Goal: Task Accomplishment & Management: Use online tool/utility

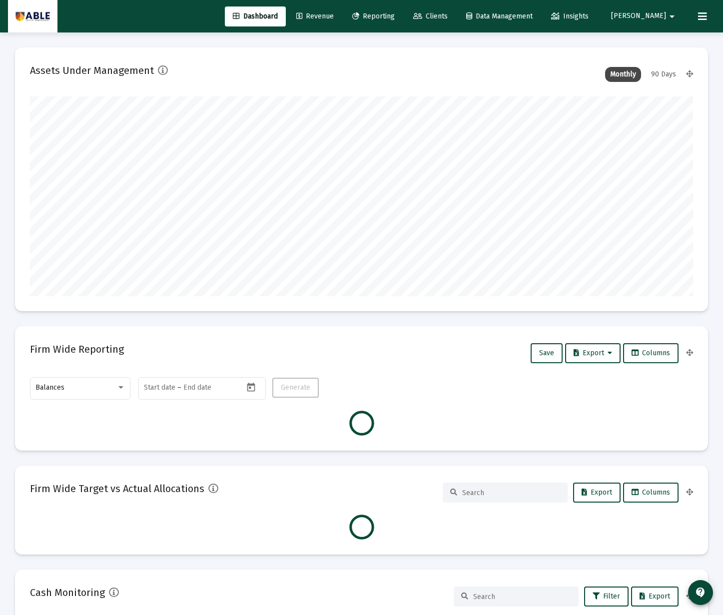
scroll to position [200, 357]
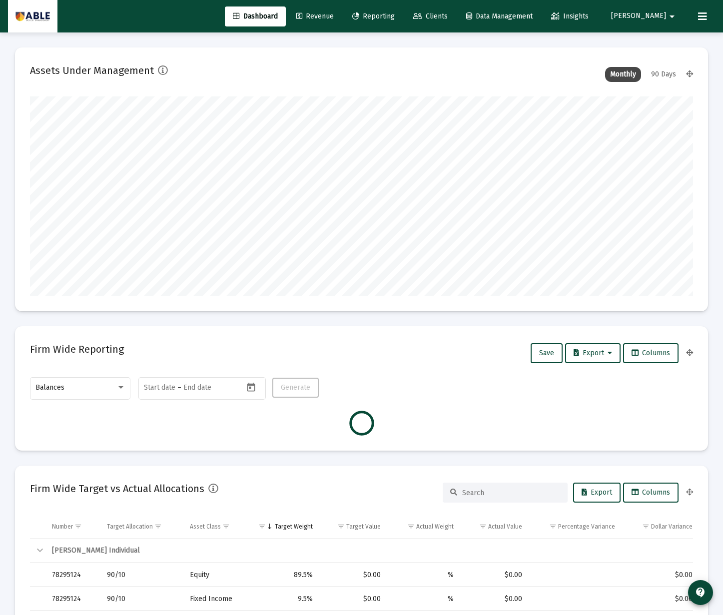
type input "[DATE]"
click at [334, 17] on span "Revenue" at bounding box center [314, 16] width 37 height 8
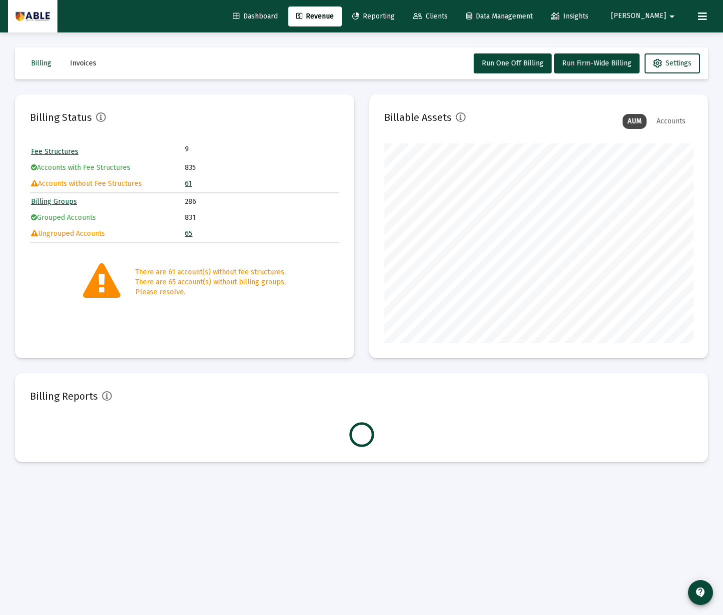
scroll to position [200, 309]
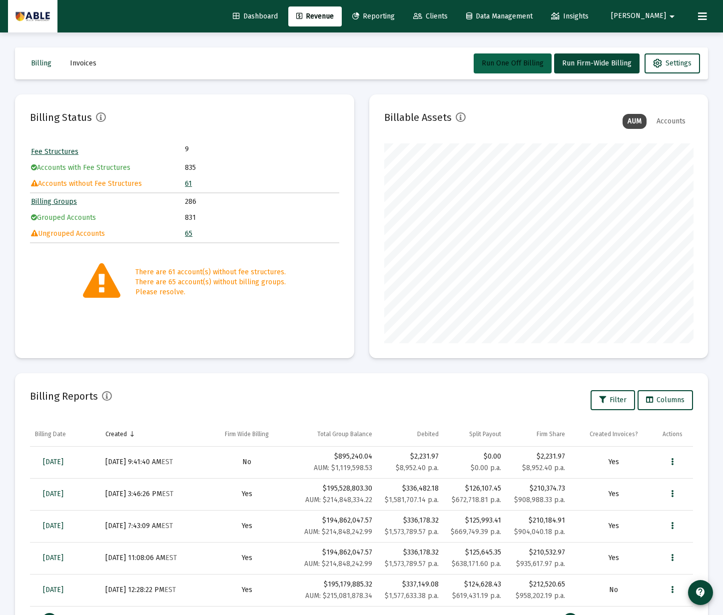
click at [512, 65] on span "Run One Off Billing" at bounding box center [513, 63] width 62 height 8
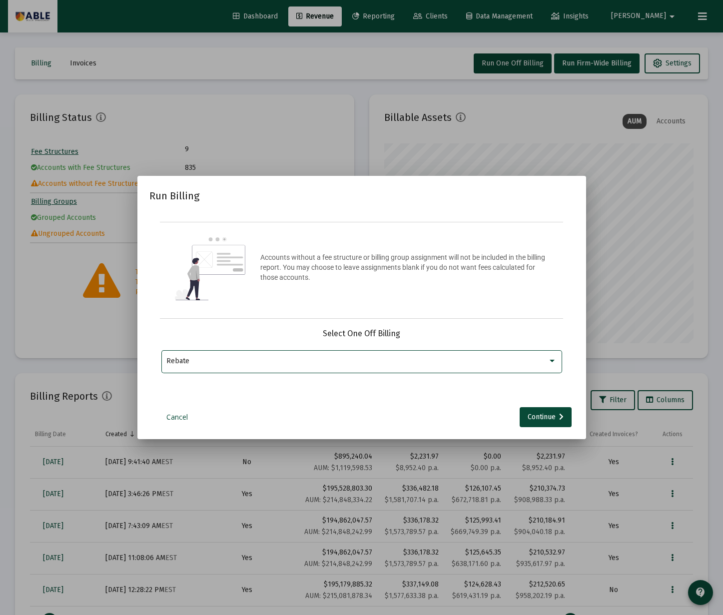
click at [470, 363] on div "Rebate" at bounding box center [356, 361] width 381 height 8
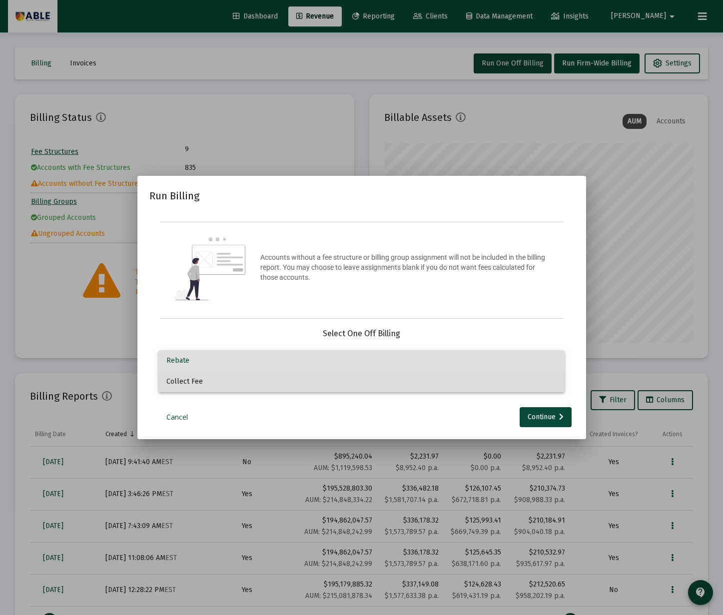
click at [414, 390] on span "Collect Fee" at bounding box center [361, 381] width 390 height 21
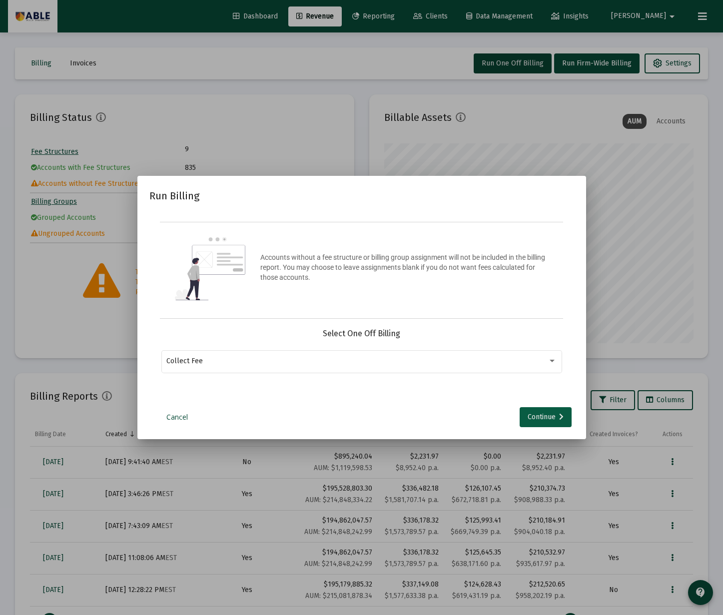
click at [550, 418] on div "Continue" at bounding box center [546, 417] width 36 height 20
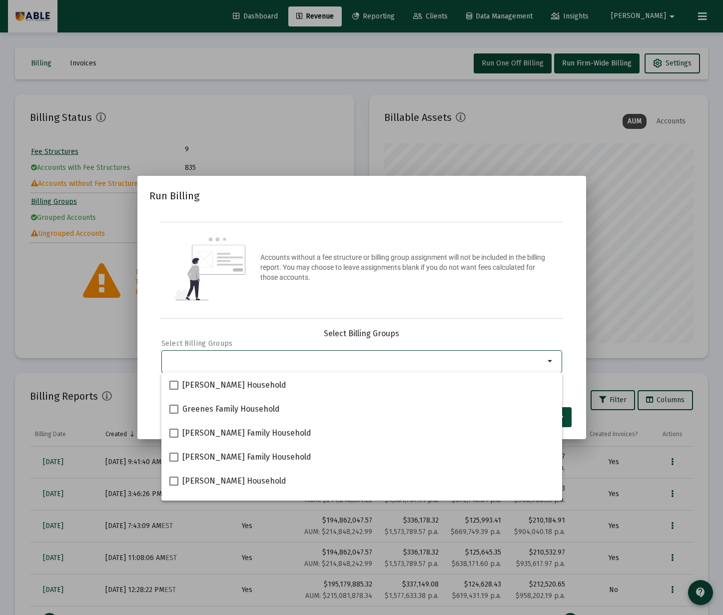
click at [320, 360] on input "Selection" at bounding box center [355, 361] width 378 height 8
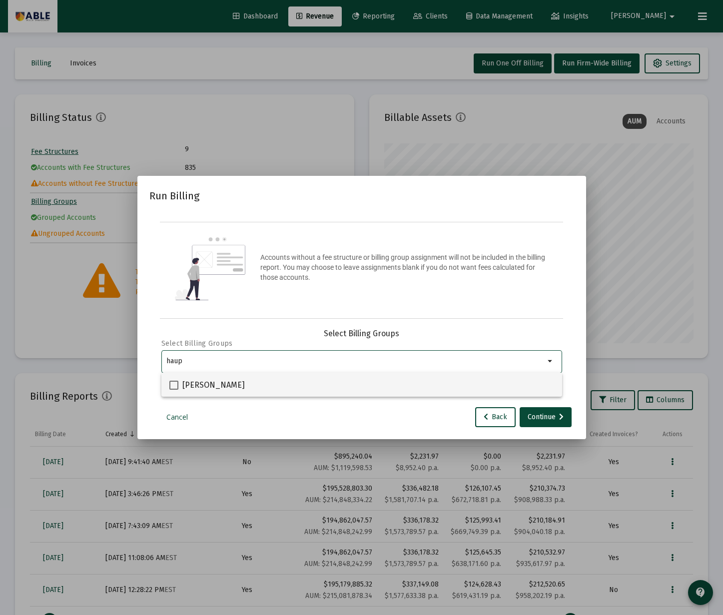
type input "haup"
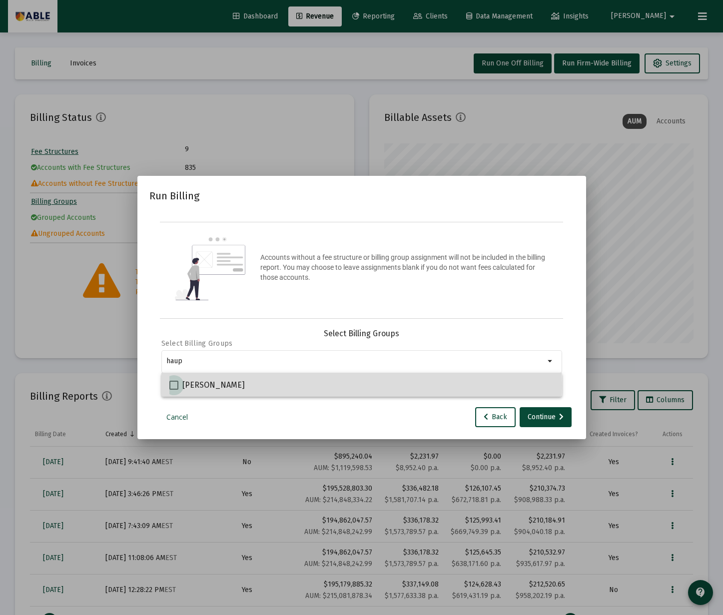
click at [216, 386] on span "[PERSON_NAME]" at bounding box center [213, 385] width 62 height 12
click at [174, 390] on input "[PERSON_NAME]" at bounding box center [173, 390] width 0 height 0
checkbox input "true"
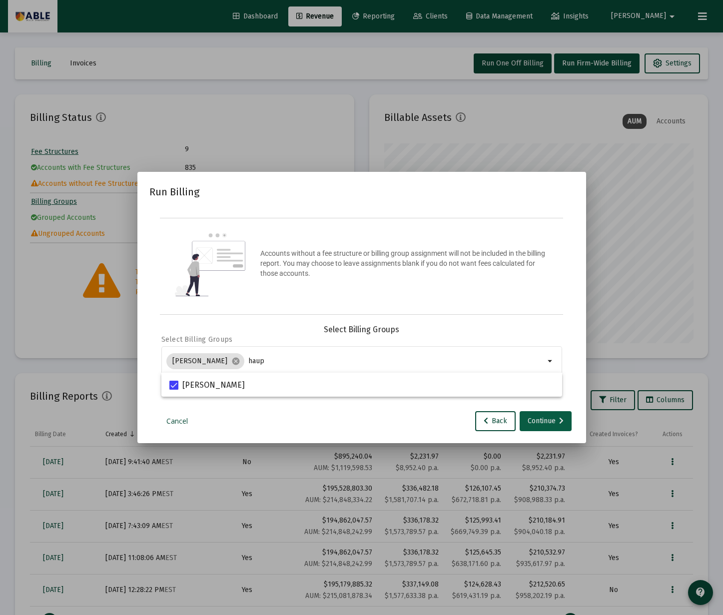
click at [549, 419] on div "Continue" at bounding box center [546, 421] width 36 height 20
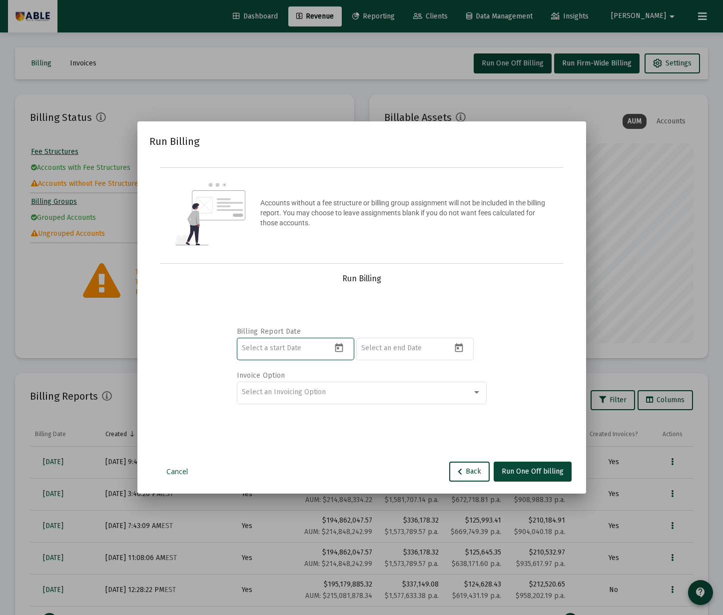
click at [273, 349] on input at bounding box center [287, 348] width 90 height 8
click at [342, 348] on icon "Open calendar" at bounding box center [339, 348] width 10 height 10
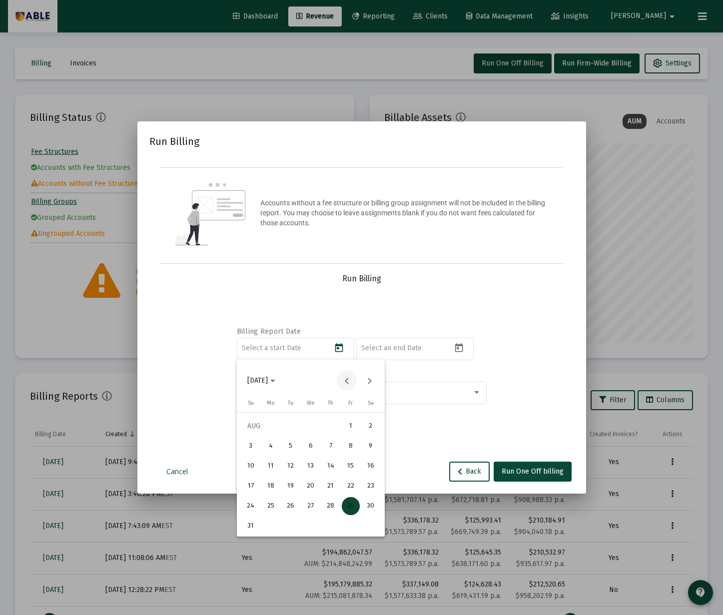
click at [345, 382] on button "Previous month" at bounding box center [347, 381] width 20 height 20
click at [288, 444] on div "1" at bounding box center [291, 446] width 18 height 18
type input "[DATE]"
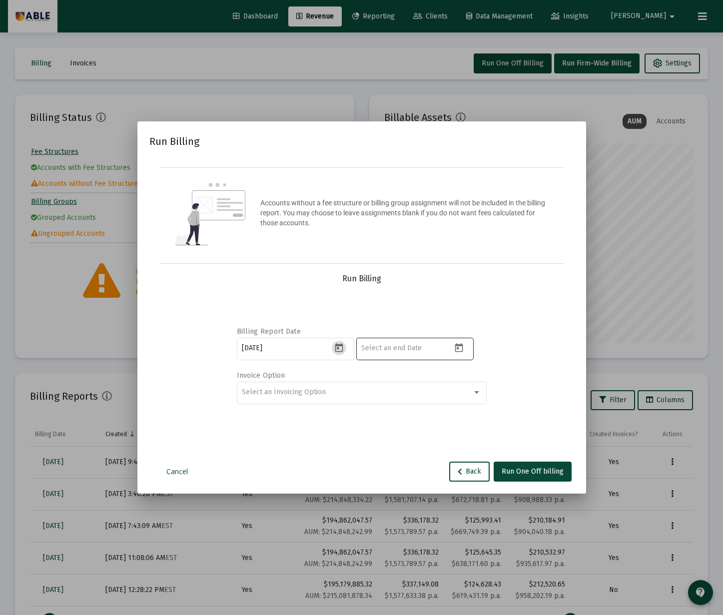
click at [460, 351] on icon "Open calendar" at bounding box center [459, 348] width 10 height 10
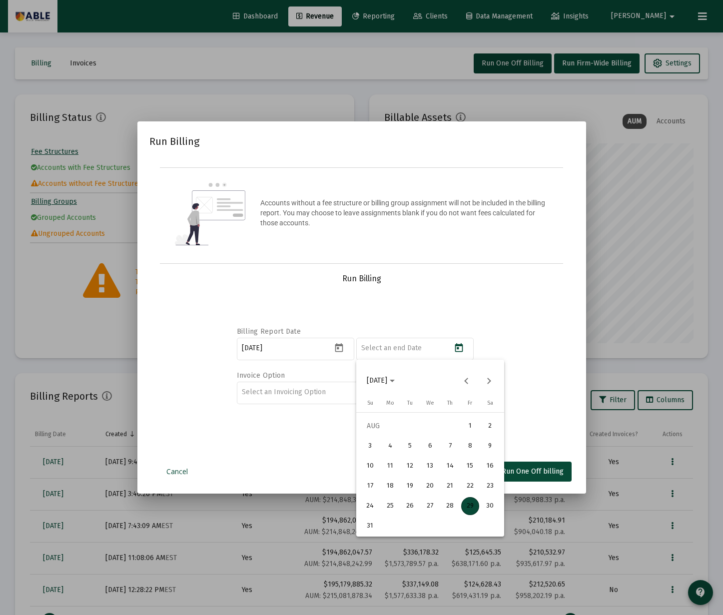
click at [470, 505] on div "29" at bounding box center [470, 506] width 18 height 18
type input "[DATE]"
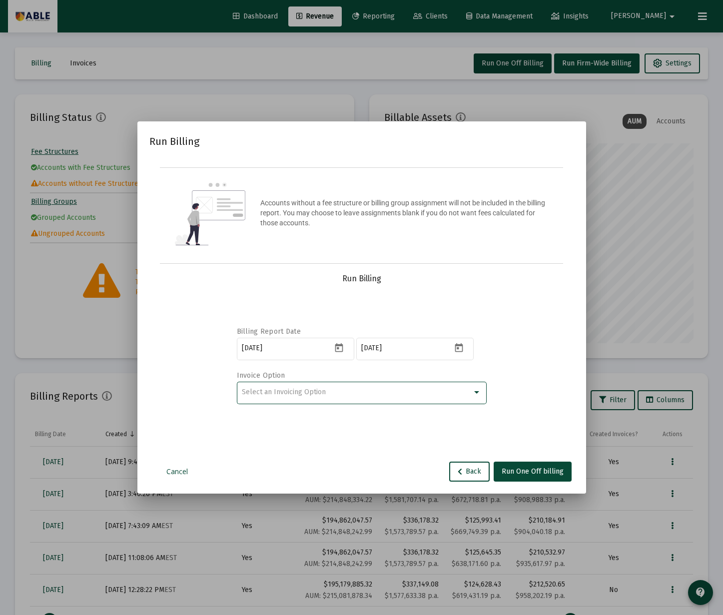
click at [360, 389] on div "Select an Invoicing Option" at bounding box center [357, 392] width 230 height 8
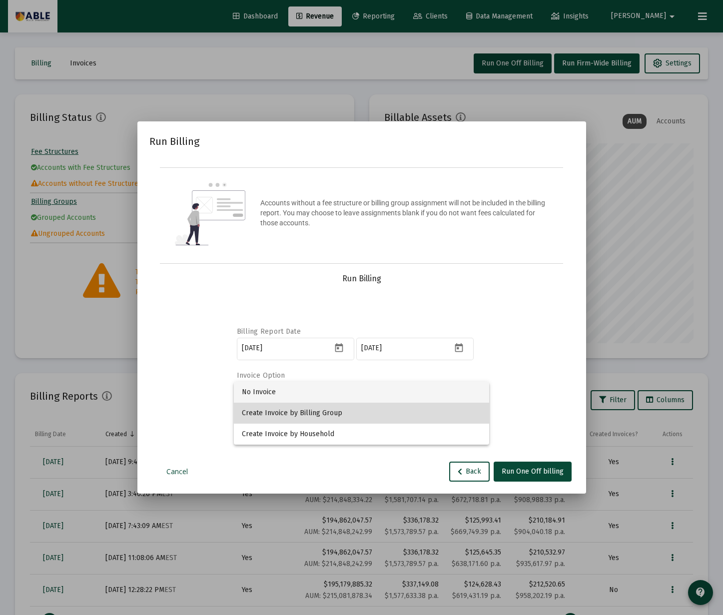
click at [334, 414] on span "Create Invoice by Billing Group" at bounding box center [361, 413] width 239 height 21
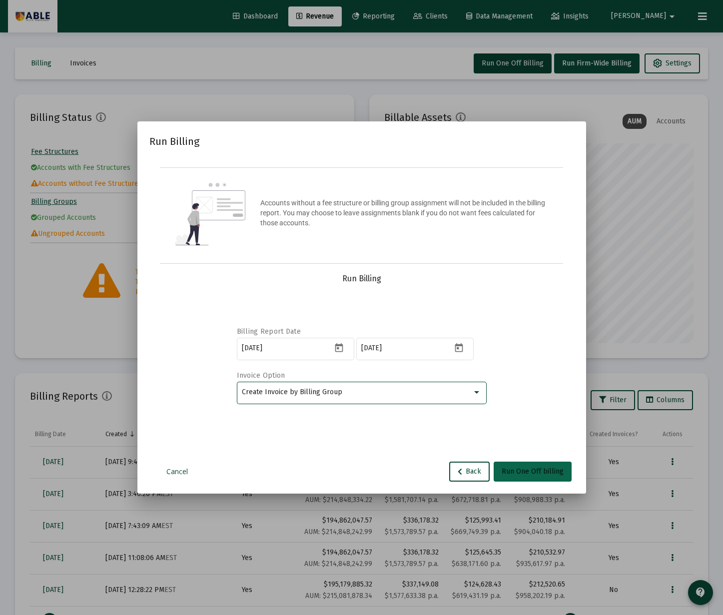
click at [536, 471] on span "Run One Off billing" at bounding box center [533, 471] width 62 height 8
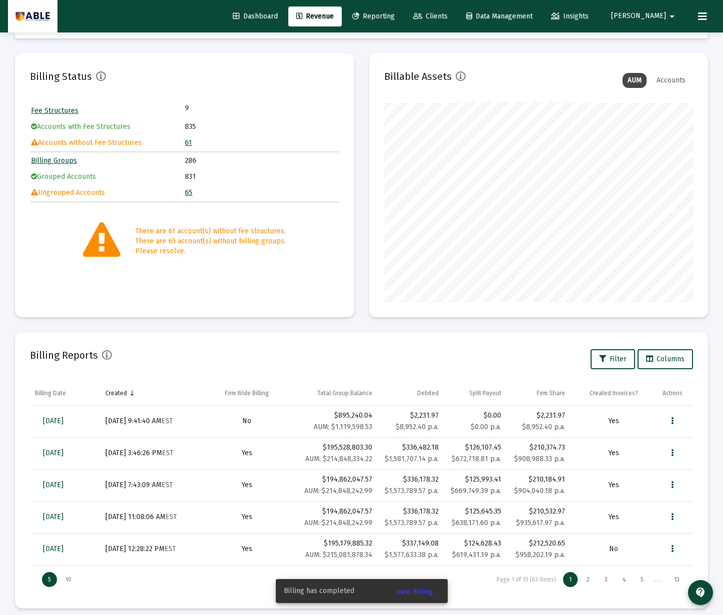
scroll to position [49, 0]
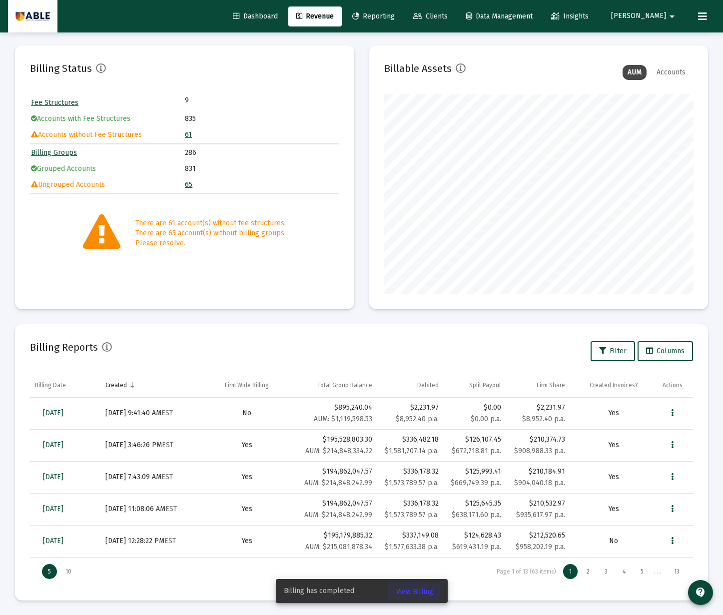
click at [414, 592] on span "View Billing" at bounding box center [414, 592] width 37 height 8
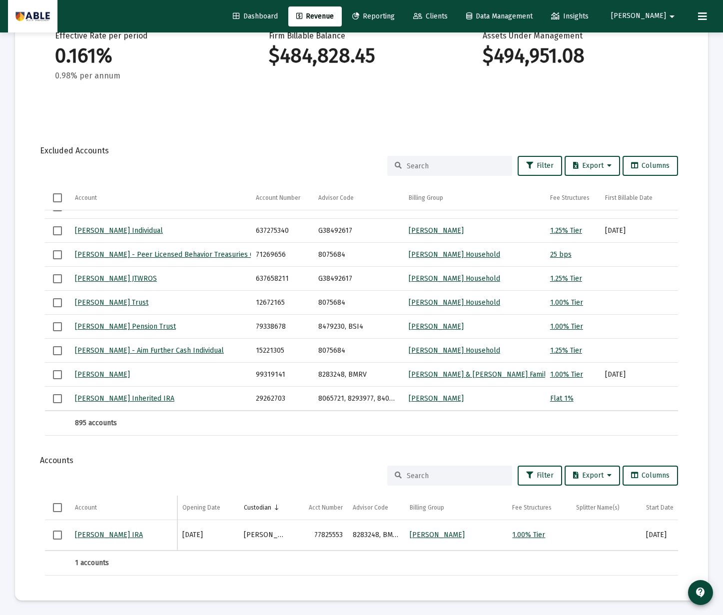
scroll to position [0, 8]
click at [317, 536] on td "77825553" at bounding box center [310, 535] width 59 height 30
copy td "77825553"
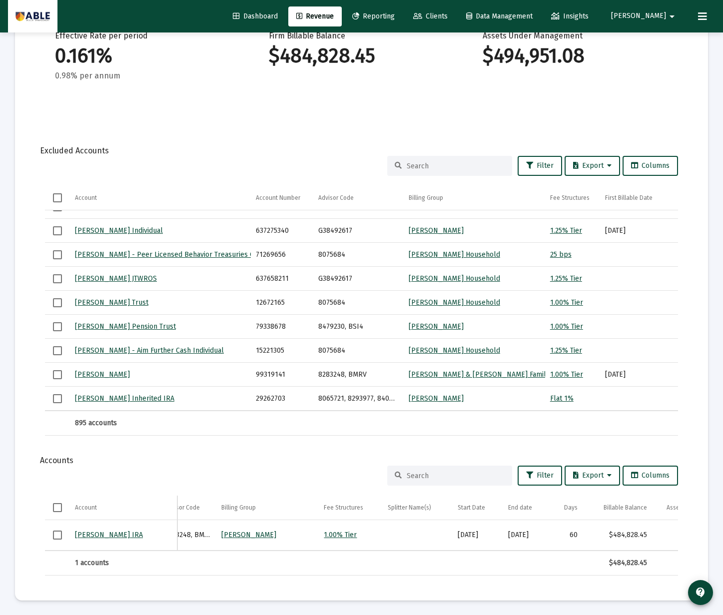
scroll to position [0, 224]
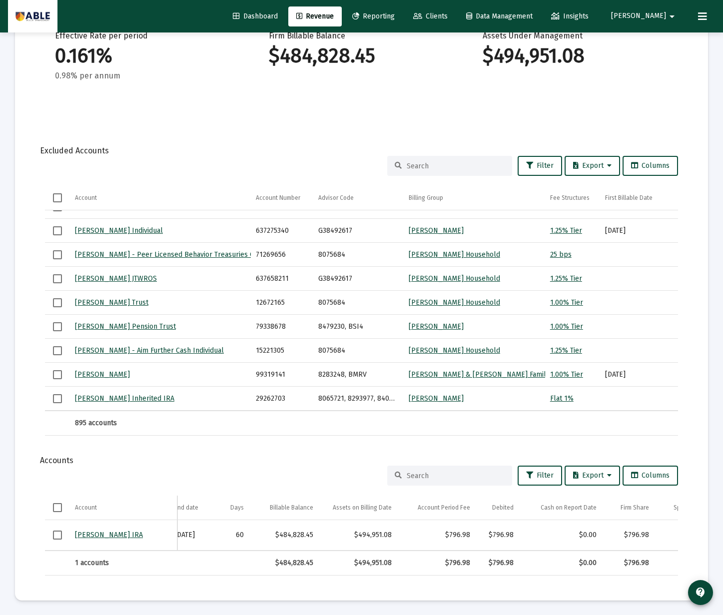
drag, startPoint x: 519, startPoint y: 536, endPoint x: 495, endPoint y: 537, distance: 23.5
click at [495, 537] on tr "[PERSON_NAME] IRA [DATE] [PERSON_NAME] 77825553 8283248, BMRV [PERSON_NAME] Hou…" at bounding box center [303, 535] width 1561 height 30
copy div "796.98"
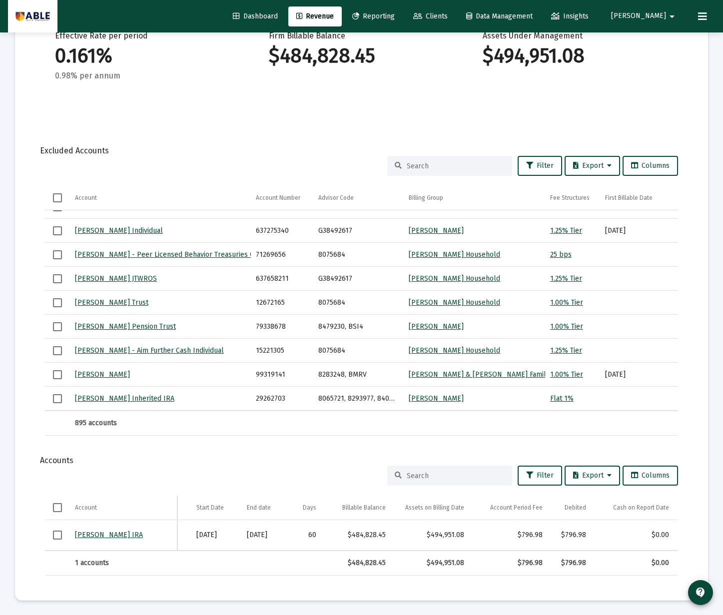
scroll to position [0, 429]
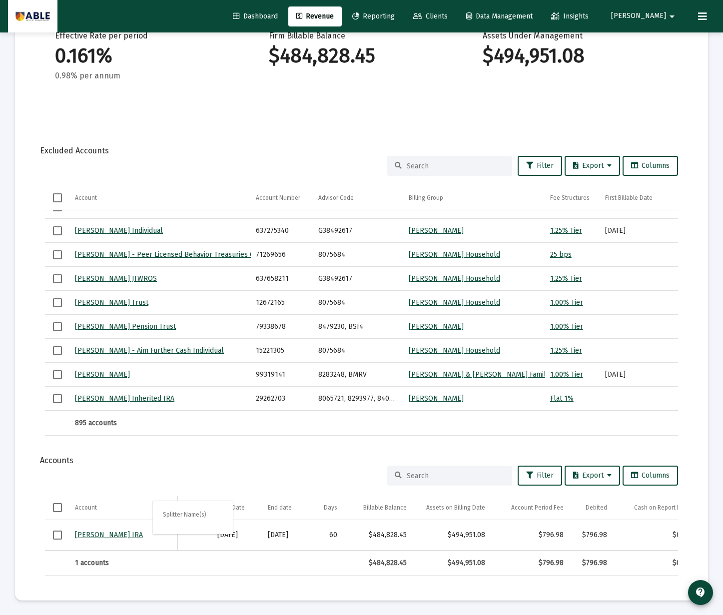
drag, startPoint x: 206, startPoint y: 505, endPoint x: 216, endPoint y: 509, distance: 11.0
click at [216, 398] on body "Dashboard Revenue Reporting Clients Data Management Insights [PERSON_NAME] Inte…" at bounding box center [361, 90] width 723 height 615
drag, startPoint x: 306, startPoint y: 536, endPoint x: 238, endPoint y: 508, distance: 74.1
click at [238, 508] on div "Account Account Opening Date Custodian Acct Number Advisor Code Billing Group F…" at bounding box center [361, 536] width 633 height 80
copy table "[PERSON_NAME] IRA [DATE] [PERSON_NAME] 77825553 8283248, BMRV [PERSON_NAME] Hou…"
